Goal: Transaction & Acquisition: Purchase product/service

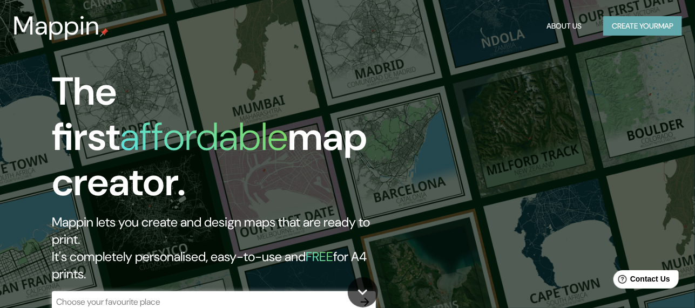
click at [608, 19] on button "Create your map" at bounding box center [642, 26] width 79 height 20
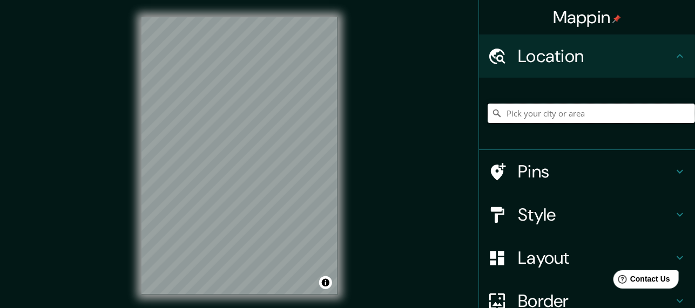
click at [520, 110] on input "Pick your city or area" at bounding box center [591, 113] width 207 height 19
type input "[GEOGRAPHIC_DATA], [GEOGRAPHIC_DATA]"
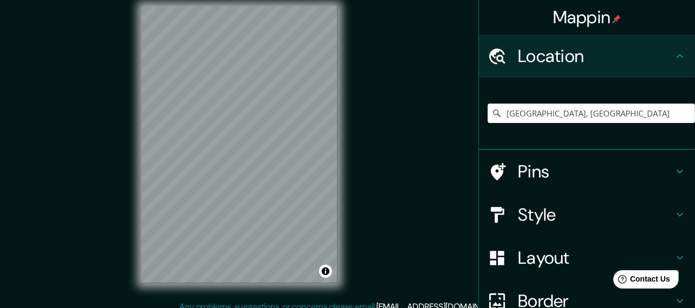
scroll to position [21, 0]
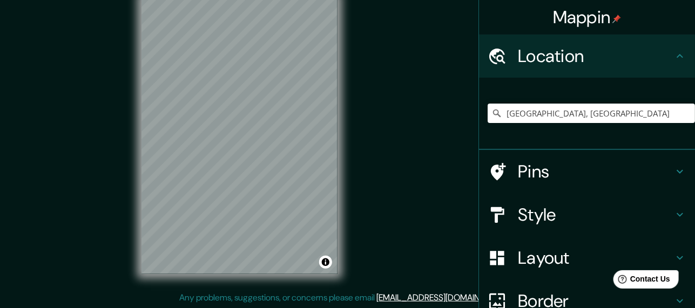
click at [537, 209] on h4 "Style" at bounding box center [595, 215] width 155 height 22
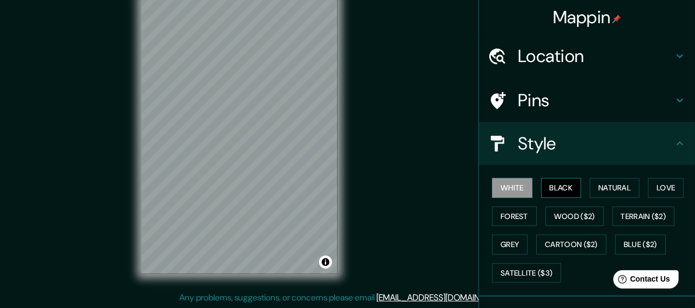
click at [543, 185] on button "Black" at bounding box center [561, 188] width 40 height 20
click at [595, 180] on button "Natural" at bounding box center [615, 188] width 50 height 20
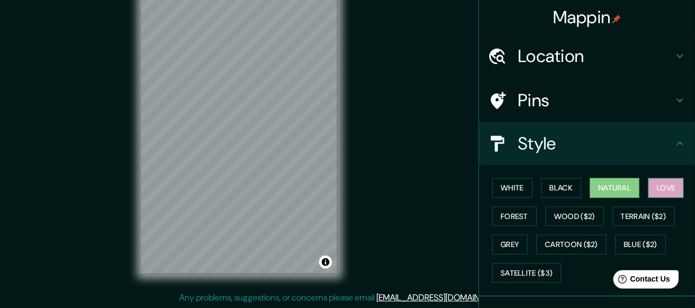
click at [649, 180] on button "Love" at bounding box center [666, 188] width 36 height 20
click at [564, 184] on button "Black" at bounding box center [561, 188] width 40 height 20
